Goal: Information Seeking & Learning: Learn about a topic

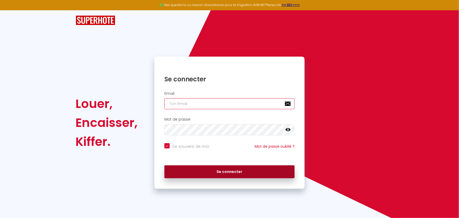
type input "[EMAIL_ADDRESS][DOMAIN_NAME]"
click at [220, 172] on button "Se connecter" at bounding box center [229, 171] width 130 height 13
checkbox input "true"
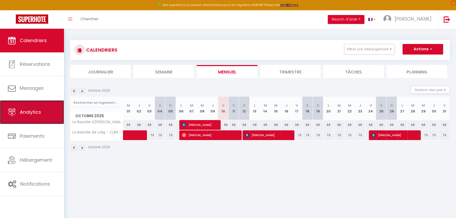
click at [33, 113] on span "Analytics" at bounding box center [30, 112] width 21 height 7
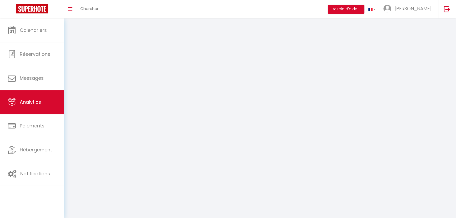
select select "2025"
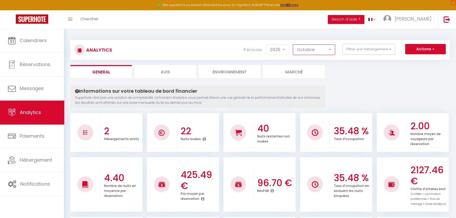
click at [311, 51] on select "[PERSON_NAME] Mars [PERSON_NAME] Juin Juillet Août Septembre Octobre Novembre D…" at bounding box center [314, 49] width 42 height 11
click at [293, 44] on select "[PERSON_NAME] Mars [PERSON_NAME] Juin Juillet Août Septembre Octobre Novembre D…" at bounding box center [314, 49] width 42 height 11
click at [317, 53] on select "[PERSON_NAME] Mars [PERSON_NAME] Juin Juillet Août Septembre Octobre Novembre D…" at bounding box center [314, 49] width 42 height 11
click at [293, 44] on select "[PERSON_NAME] Mars [PERSON_NAME] Juin Juillet Août Septembre Octobre Novembre D…" at bounding box center [314, 49] width 42 height 11
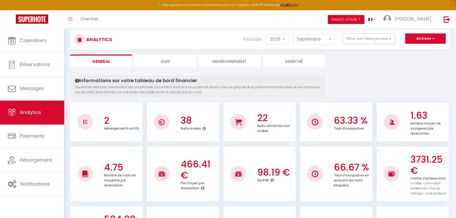
scroll to position [9, 0]
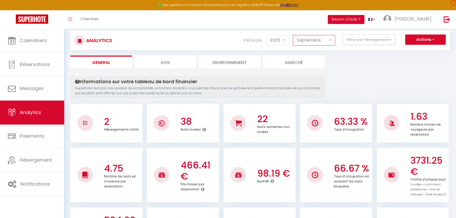
click at [306, 41] on select "[PERSON_NAME] Mars [PERSON_NAME] Juin Juillet Août Septembre Octobre Novembre D…" at bounding box center [314, 40] width 42 height 11
click at [293, 35] on select "[PERSON_NAME] Mars [PERSON_NAME] Juin Juillet Août Septembre Octobre Novembre D…" at bounding box center [314, 40] width 42 height 11
select select "1"
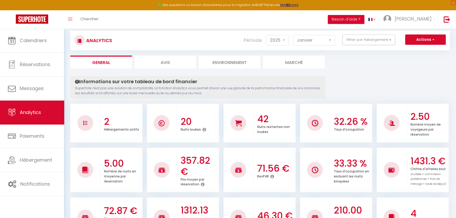
click at [352, 67] on ul "General Avis Environnement Marché" at bounding box center [259, 62] width 379 height 13
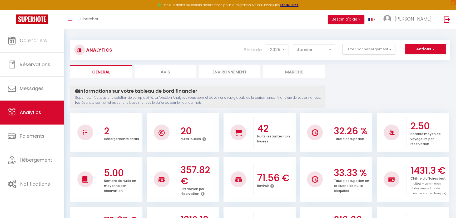
scroll to position [0, 0]
click at [278, 51] on select "2014 2015 2016 2017 2018 2019 2020 2021 2022 2023 2024 2025 2026 2027" at bounding box center [277, 49] width 23 height 11
click at [267, 44] on select "2014 2015 2016 2017 2018 2019 2020 2021 2022 2023 2024 2025 2026 2027" at bounding box center [277, 49] width 23 height 11
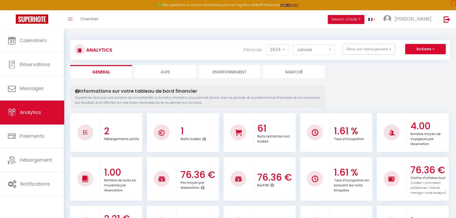
click at [382, 67] on ul "General Avis Environnement Marché" at bounding box center [259, 71] width 379 height 13
click at [274, 52] on select "2014 2015 2016 2017 2018 2019 2020 2021 2022 2023 2024 2025 2026 2027" at bounding box center [277, 49] width 23 height 11
select select "2025"
click at [267, 44] on select "2014 2015 2016 2017 2018 2019 2020 2021 2022 2023 2024 2025 2026 2027" at bounding box center [277, 49] width 23 height 11
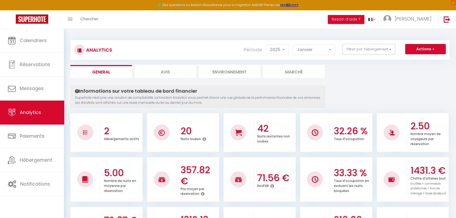
click at [299, 71] on li "Marché" at bounding box center [294, 71] width 62 height 13
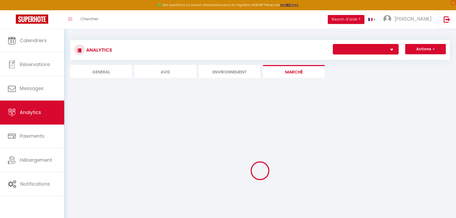
select select "57559"
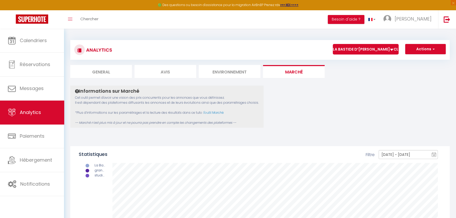
click at [224, 70] on li "Environnement" at bounding box center [230, 71] width 62 height 13
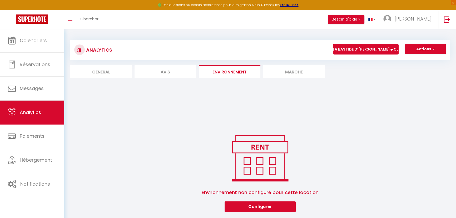
click at [161, 72] on li "Avis" at bounding box center [165, 71] width 62 height 13
select select "2025"
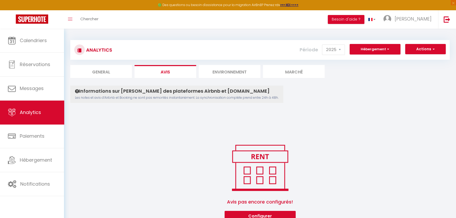
click at [108, 73] on li "General" at bounding box center [101, 71] width 62 height 13
select select "2025"
select select "10"
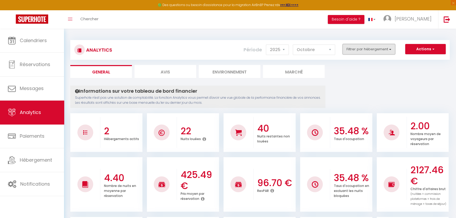
click at [393, 46] on button "Filtrer par hébergement" at bounding box center [368, 49] width 53 height 11
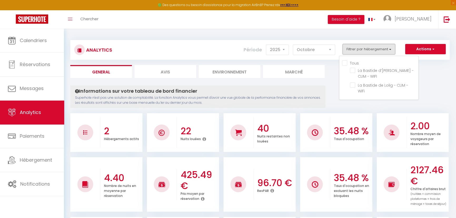
click at [393, 46] on button "Filtrer par hébergement" at bounding box center [368, 49] width 53 height 11
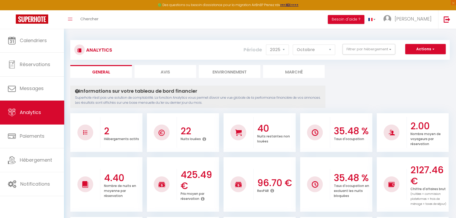
click at [391, 51] on button "Filtrer par hébergement" at bounding box center [368, 49] width 53 height 11
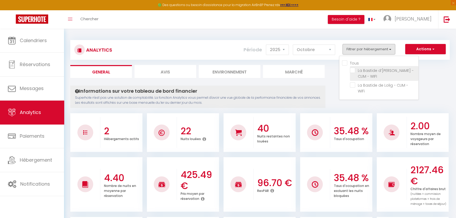
click at [350, 68] on WIFI "checkbox" at bounding box center [384, 70] width 68 height 5
checkbox WIFI "true"
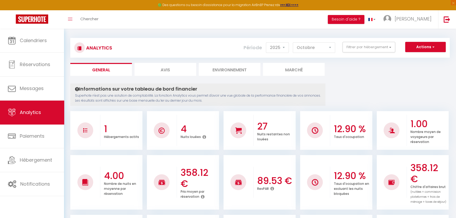
scroll to position [1, 0]
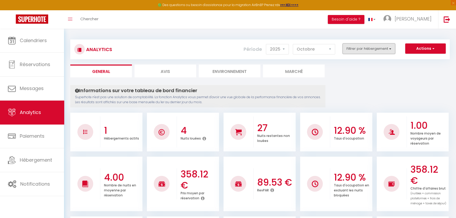
click at [390, 49] on button "Filtrer par hébergement" at bounding box center [368, 48] width 53 height 11
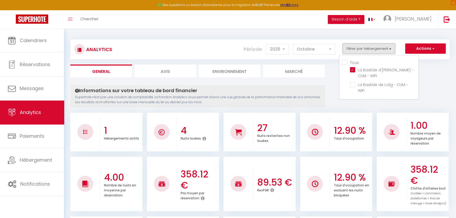
click at [390, 49] on button "Filtrer par hébergement" at bounding box center [368, 48] width 53 height 11
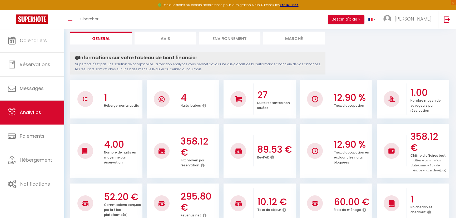
scroll to position [0, 0]
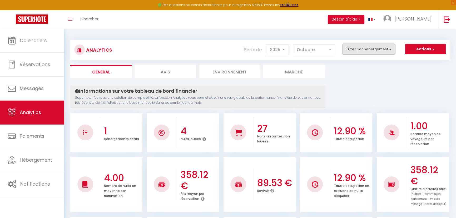
click at [390, 52] on button "Filtrer par hébergement" at bounding box center [368, 49] width 53 height 11
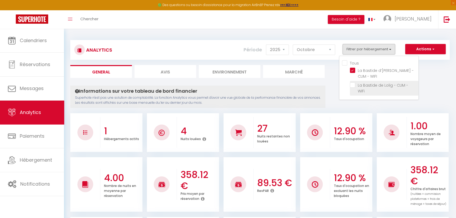
click at [371, 82] on label "La Bastide de Lolig - CLIM - WiFi" at bounding box center [385, 88] width 60 height 12
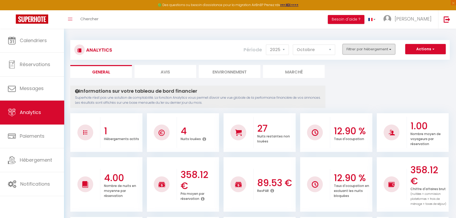
click at [390, 49] on button "Filtrer par hébergement" at bounding box center [368, 49] width 53 height 11
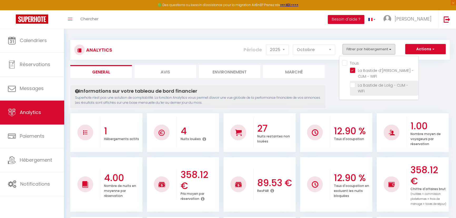
click at [352, 82] on WiFi "checkbox" at bounding box center [384, 84] width 68 height 5
checkbox WiFi "true"
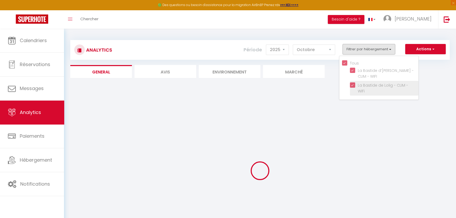
checkbox input "true"
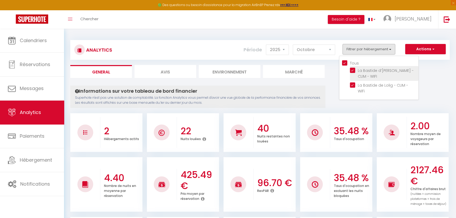
click at [353, 71] on WIFI "checkbox" at bounding box center [384, 70] width 68 height 5
checkbox WIFI "false"
checkbox input "false"
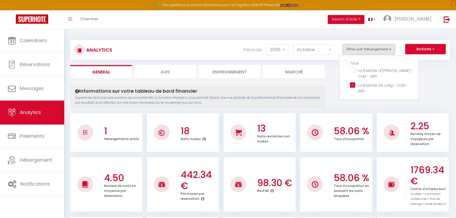
click at [428, 77] on ul "General Avis Environnement Marché" at bounding box center [259, 71] width 379 height 13
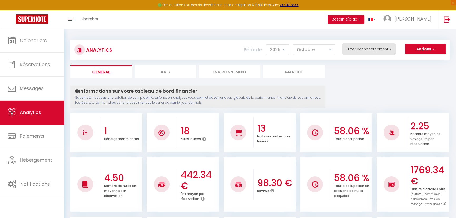
click at [371, 49] on button "Filtrer par hébergement" at bounding box center [368, 49] width 53 height 11
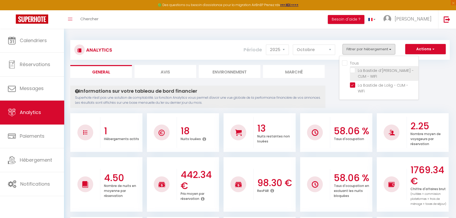
click at [352, 70] on WIFI "checkbox" at bounding box center [384, 70] width 68 height 5
checkbox WIFI "true"
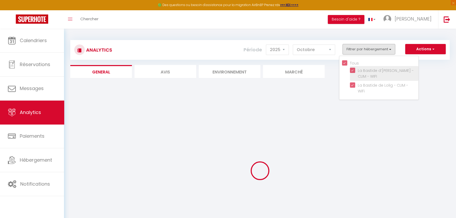
checkbox input "true"
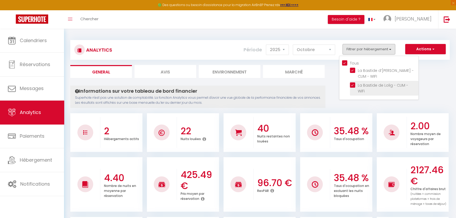
click at [352, 82] on WiFi "checkbox" at bounding box center [384, 84] width 68 height 5
checkbox WiFi "false"
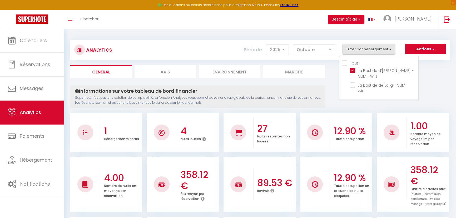
click at [345, 63] on input "Tous" at bounding box center [380, 62] width 76 height 5
checkbox input "true"
checkbox WiFi "true"
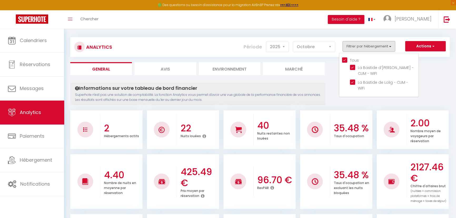
scroll to position [2, 0]
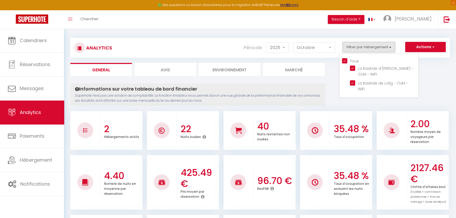
click at [344, 61] on input "Tous" at bounding box center [380, 60] width 76 height 5
checkbox input "false"
checkbox WIFI "false"
checkbox WiFi "false"
click at [354, 70] on WIFI "checkbox" at bounding box center [384, 67] width 68 height 5
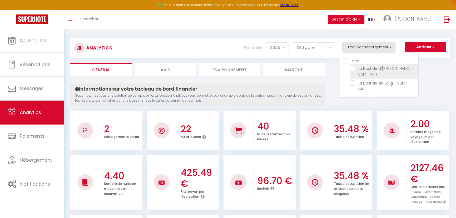
checkbox WIFI "true"
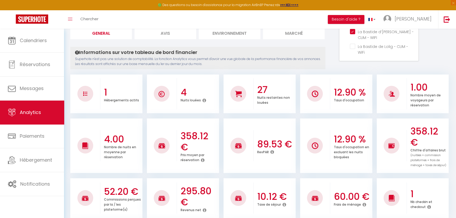
scroll to position [0, 0]
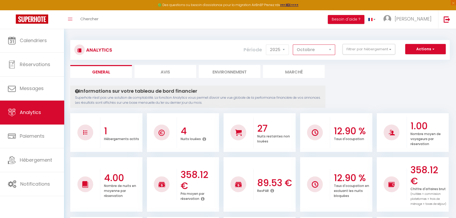
click at [304, 47] on select "[PERSON_NAME] Mars [PERSON_NAME] Juin Juillet Août Septembre Octobre Novembre D…" at bounding box center [314, 49] width 42 height 11
select select "9"
click at [293, 44] on select "[PERSON_NAME] Mars [PERSON_NAME] Juin Juillet Août Septembre Octobre Novembre D…" at bounding box center [314, 49] width 42 height 11
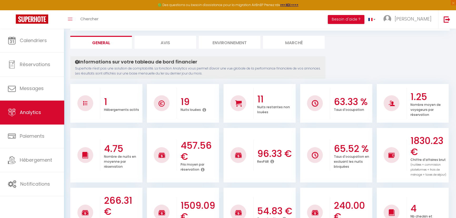
scroll to position [44, 0]
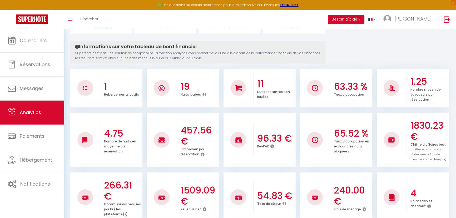
click at [273, 145] on icon at bounding box center [272, 146] width 4 height 4
click at [265, 157] on li "96.33 € RevPAR" at bounding box center [259, 140] width 72 height 54
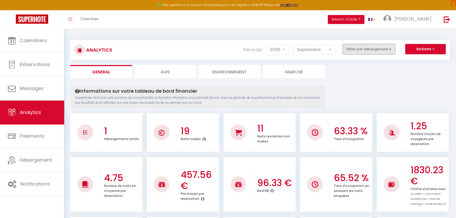
click at [353, 49] on button "Filtrer par hébergement" at bounding box center [368, 49] width 53 height 11
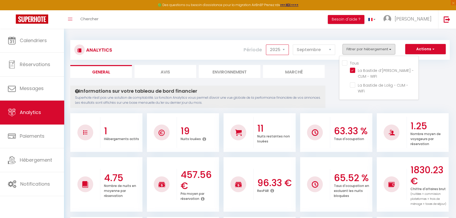
click at [283, 48] on select "2014 2015 2016 2017 2018 2019 2020 2021 2022 2023 2024 2025 2026 2027" at bounding box center [277, 49] width 23 height 11
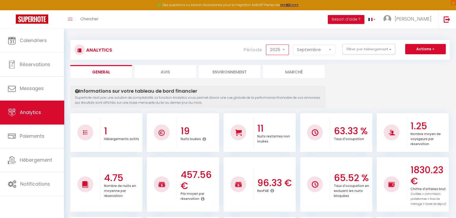
select select "2024"
click at [267, 44] on select "2014 2015 2016 2017 2018 2019 2020 2021 2022 2023 2024 2025 2026 2027" at bounding box center [277, 49] width 23 height 11
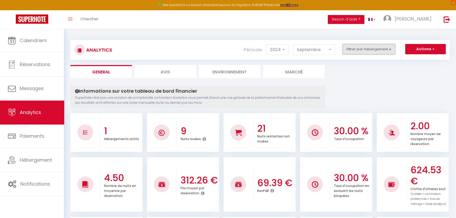
click at [363, 50] on button "Filtrer par hébergement" at bounding box center [368, 49] width 53 height 11
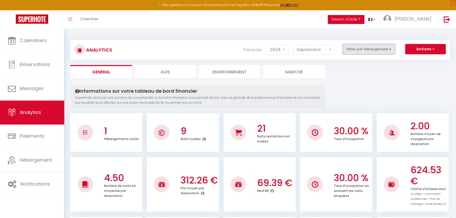
click at [367, 46] on button "Filtrer par hébergement" at bounding box center [368, 49] width 53 height 11
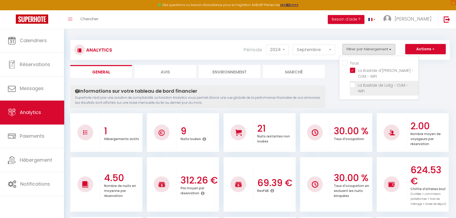
click at [352, 82] on WiFi "checkbox" at bounding box center [384, 84] width 68 height 5
checkbox WiFi "true"
checkbox input "true"
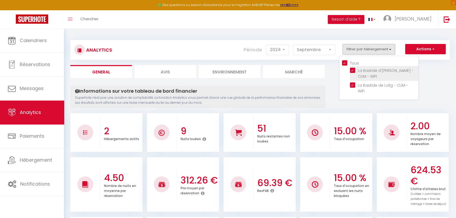
click at [352, 71] on WIFI "checkbox" at bounding box center [384, 70] width 68 height 5
checkbox WIFI "false"
checkbox input "false"
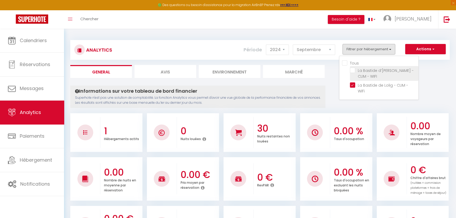
click at [352, 70] on WIFI "checkbox" at bounding box center [384, 70] width 68 height 5
checkbox WIFI "true"
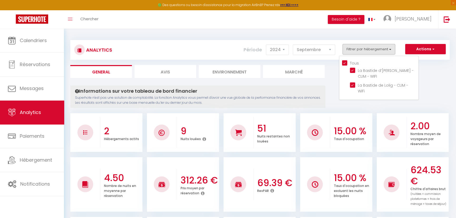
click at [344, 64] on input "Tous" at bounding box center [380, 62] width 76 height 5
checkbox input "false"
checkbox WIFI "false"
checkbox WiFi "false"
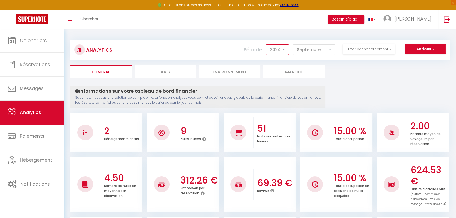
click at [286, 51] on select "2014 2015 2016 2017 2018 2019 2020 2021 2022 2023 2024 2025 2026 2027" at bounding box center [277, 49] width 23 height 11
click at [267, 44] on select "2014 2015 2016 2017 2018 2019 2020 2021 2022 2023 2024 2025 2026 2027" at bounding box center [277, 49] width 23 height 11
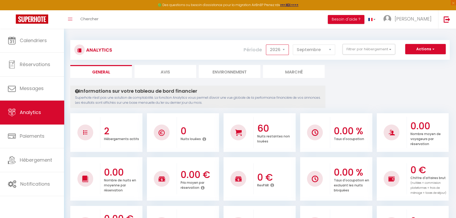
select select "2025"
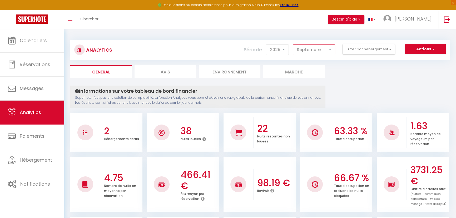
click at [317, 48] on select "[PERSON_NAME] Mars [PERSON_NAME] Juin Juillet Août Septembre Octobre Novembre D…" at bounding box center [314, 49] width 42 height 11
select select "8"
click at [293, 44] on select "[PERSON_NAME] Mars [PERSON_NAME] Juin Juillet Août Septembre Octobre Novembre D…" at bounding box center [314, 49] width 42 height 11
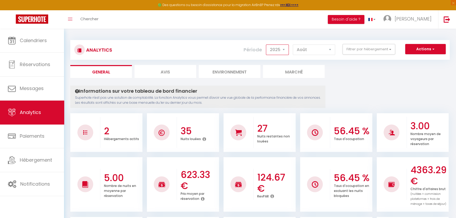
click at [284, 50] on select "2014 2015 2016 2017 2018 2019 2020 2021 2022 2023 2024 2025 2026 2027" at bounding box center [277, 49] width 23 height 11
select select "2024"
click at [267, 44] on select "2014 2015 2016 2017 2018 2019 2020 2021 2022 2023 2024 2025 2026 2027" at bounding box center [277, 49] width 23 height 11
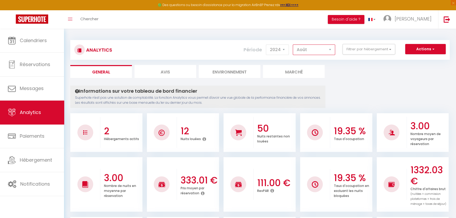
click at [315, 50] on select "[PERSON_NAME] Mars [PERSON_NAME] Juin Juillet Août Septembre Octobre Novembre D…" at bounding box center [314, 49] width 42 height 11
select select "7"
click at [293, 44] on select "[PERSON_NAME] Mars [PERSON_NAME] Juin Juillet Août Septembre Octobre Novembre D…" at bounding box center [314, 49] width 42 height 11
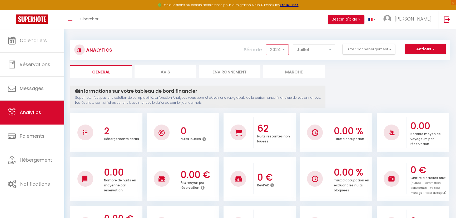
click at [284, 51] on select "2014 2015 2016 2017 2018 2019 2020 2021 2022 2023 2024 2025 2026 2027" at bounding box center [277, 49] width 23 height 11
select select "2025"
click at [267, 44] on select "2014 2015 2016 2017 2018 2019 2020 2021 2022 2023 2024 2025 2026 2027" at bounding box center [277, 49] width 23 height 11
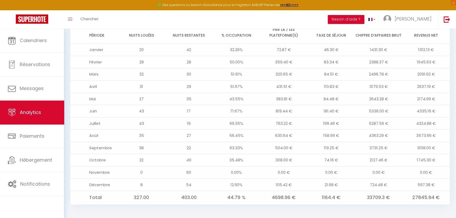
scroll to position [441, 0]
